Goal: Find specific page/section: Find specific page/section

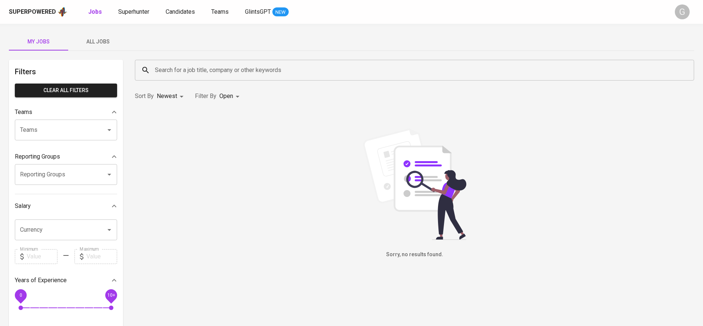
click at [95, 37] on span "All Jobs" at bounding box center [98, 41] width 50 height 9
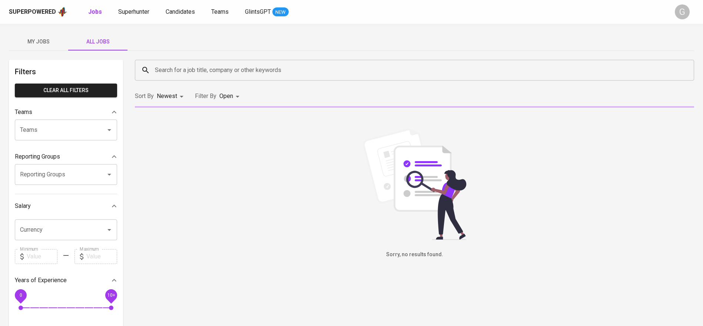
click at [207, 68] on input "Search for a job title, company or other keywords" at bounding box center [416, 70] width 527 height 14
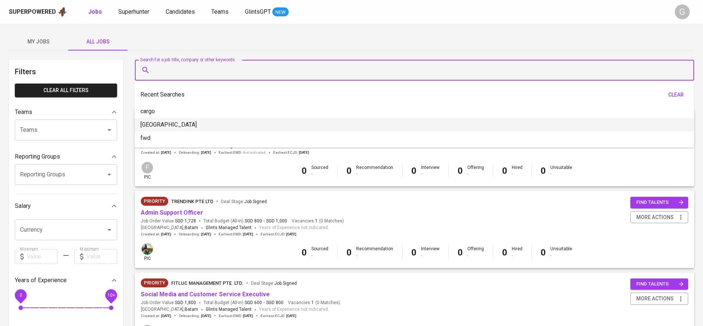
click at [161, 122] on li "[GEOGRAPHIC_DATA]" at bounding box center [414, 124] width 559 height 13
type input "[GEOGRAPHIC_DATA]"
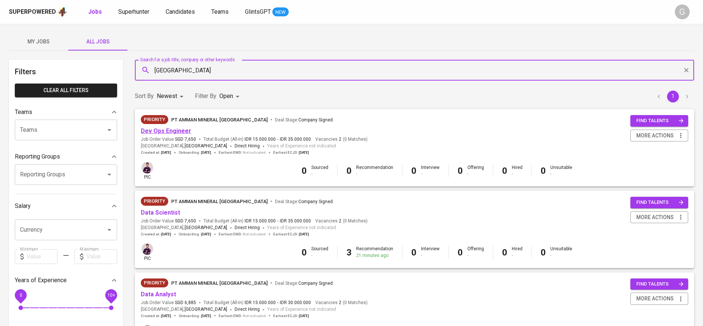
click at [168, 128] on link "Dev Ops Engineer" at bounding box center [166, 130] width 50 height 7
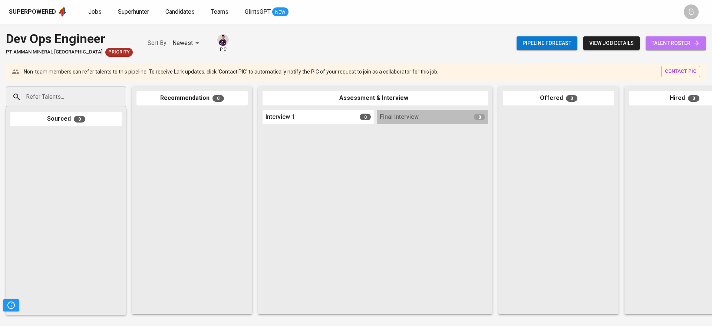
click at [660, 48] on link "talent roster" at bounding box center [675, 43] width 60 height 14
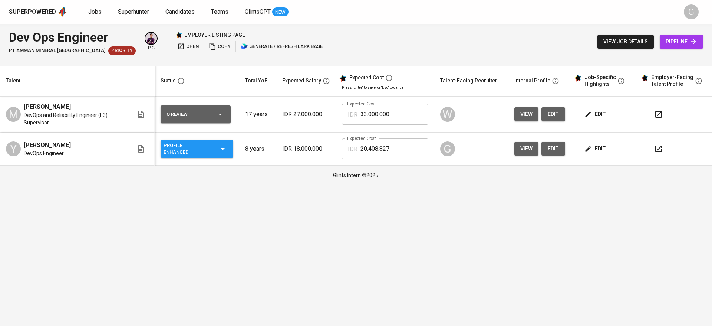
click at [660, 48] on link "pipeline" at bounding box center [681, 42] width 43 height 14
